Goal: Navigation & Orientation: Find specific page/section

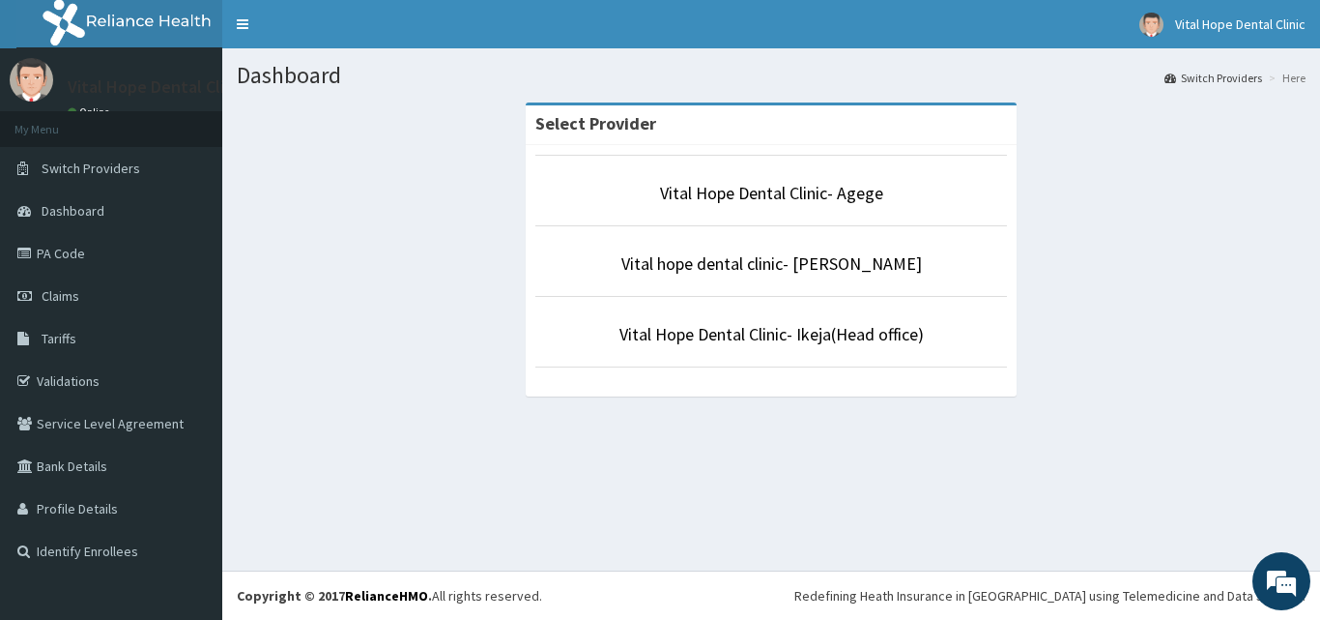
click at [779, 209] on li "Vital Hope Dental Clinic- Agege" at bounding box center [772, 191] width 472 height 72
click at [783, 198] on link "Vital Hope Dental Clinic- Agege" at bounding box center [771, 193] width 223 height 22
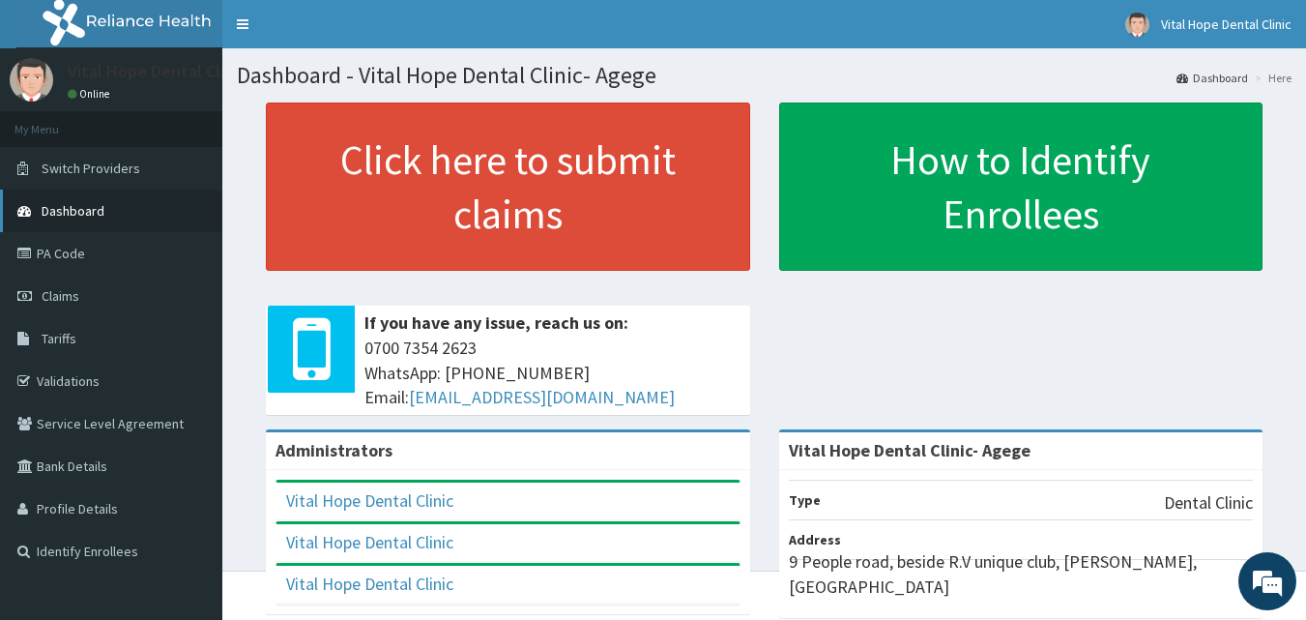
click at [93, 213] on span "Dashboard" at bounding box center [73, 210] width 63 height 17
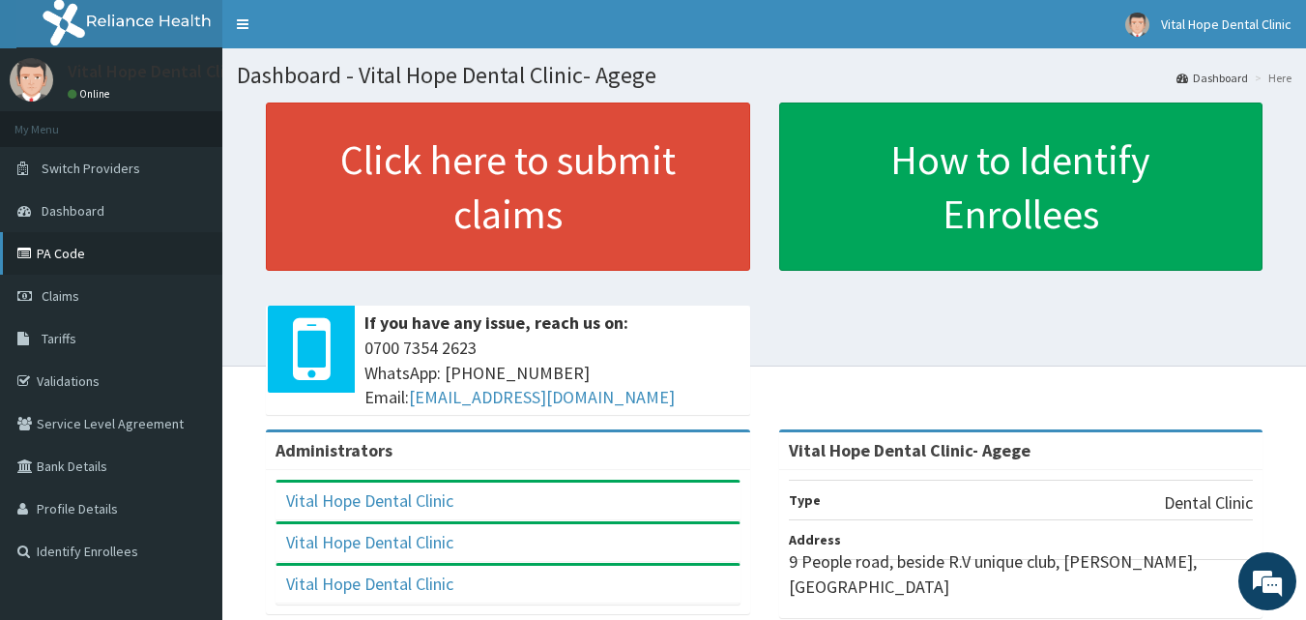
click at [126, 250] on link "PA Code" at bounding box center [111, 253] width 222 height 43
